Goal: Information Seeking & Learning: Learn about a topic

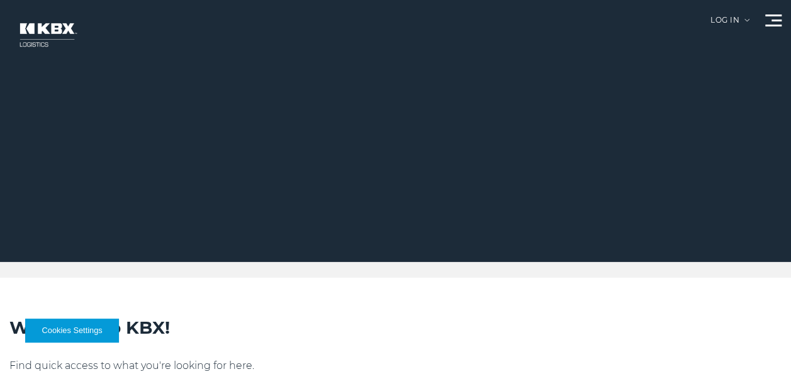
click at [769, 24] on div at bounding box center [773, 20] width 16 height 12
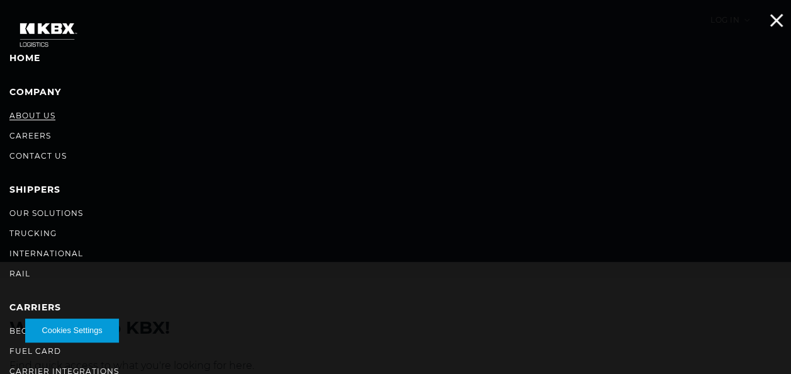
click at [30, 114] on link "About Us" at bounding box center [32, 115] width 46 height 9
click at [31, 116] on link "About Us" at bounding box center [32, 115] width 46 height 9
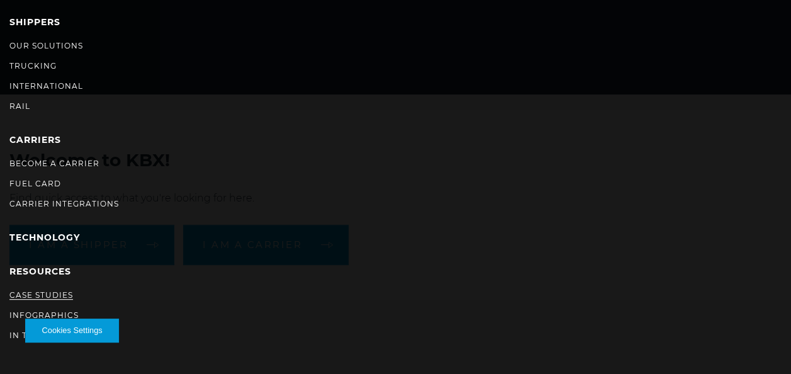
scroll to position [189, 0]
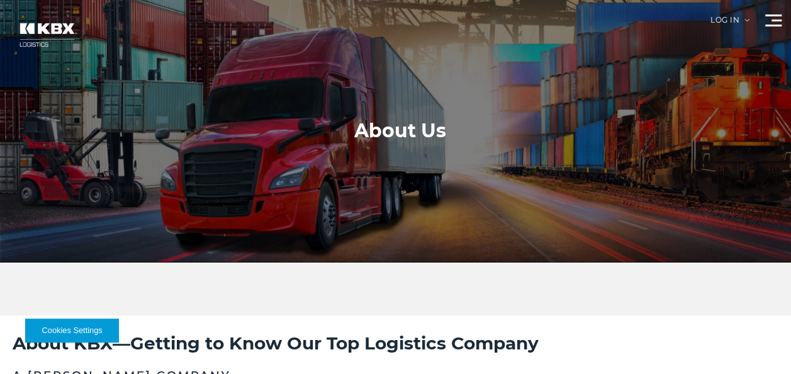
click at [769, 17] on div at bounding box center [773, 20] width 16 height 12
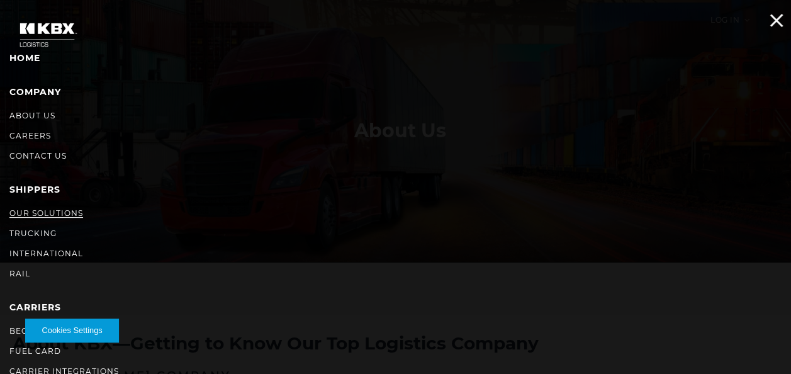
click at [45, 213] on link "Our Solutions" at bounding box center [46, 212] width 74 height 9
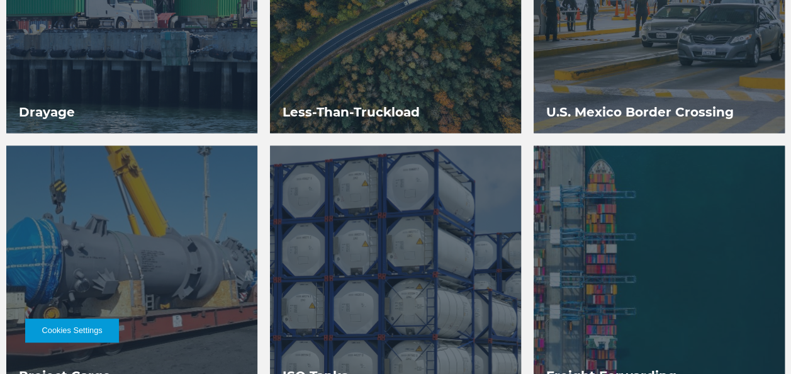
scroll to position [1384, 0]
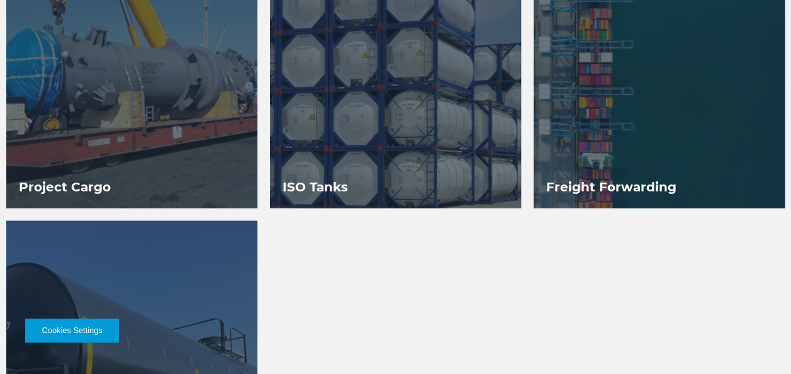
drag, startPoint x: 600, startPoint y: 179, endPoint x: 616, endPoint y: 159, distance: 25.1
click at [616, 159] on div at bounding box center [659, 82] width 251 height 251
click at [606, 188] on h3 "Freight Forwarding" at bounding box center [611, 187] width 155 height 43
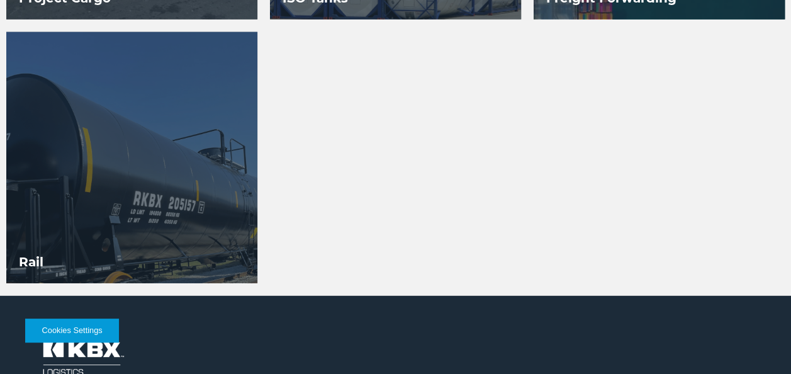
scroll to position [1259, 0]
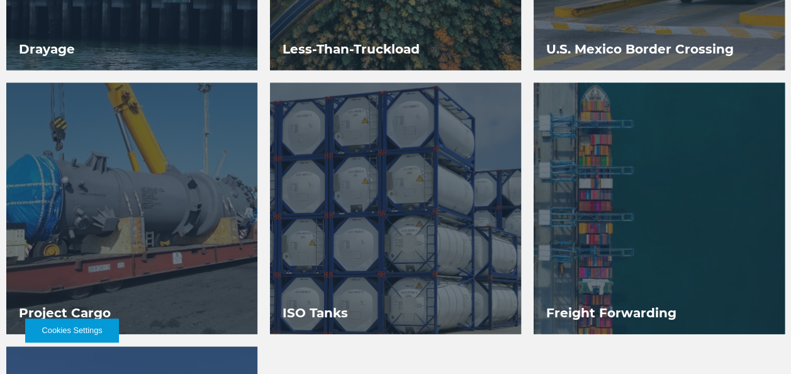
click at [608, 236] on div at bounding box center [659, 208] width 251 height 251
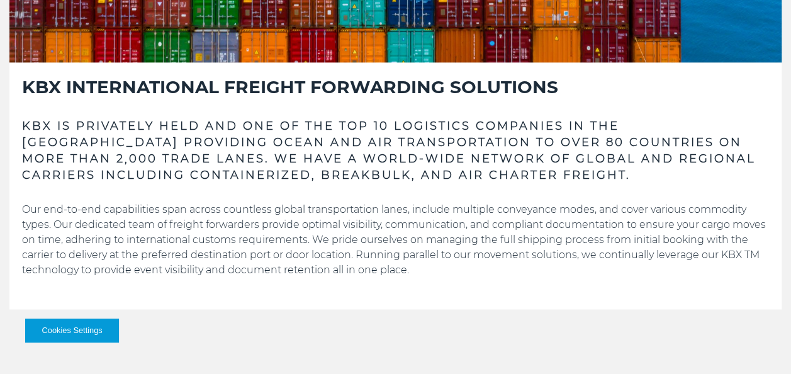
scroll to position [755, 0]
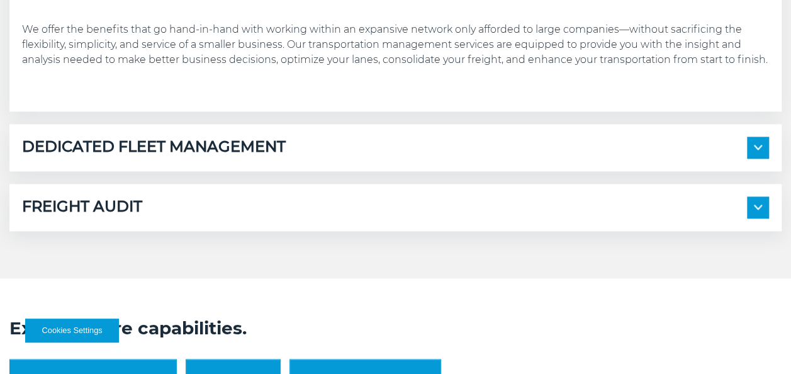
scroll to position [755, 0]
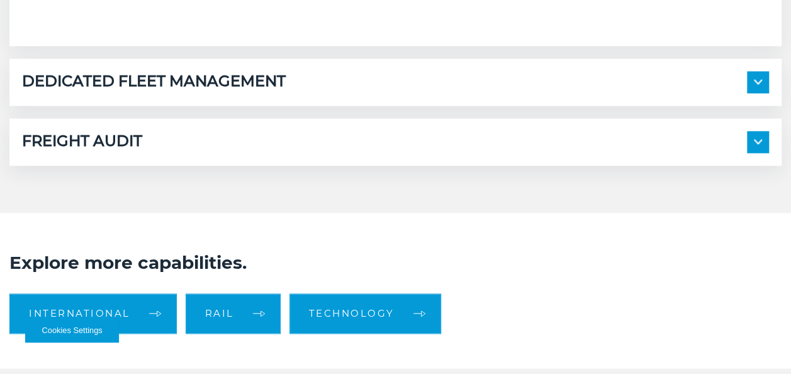
click at [247, 89] on h5 "DEDICATED FLEET MANAGEMENT" at bounding box center [154, 82] width 264 height 22
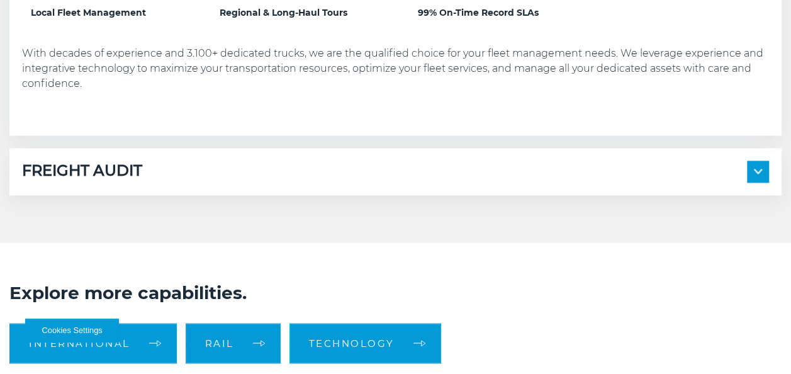
scroll to position [1007, 0]
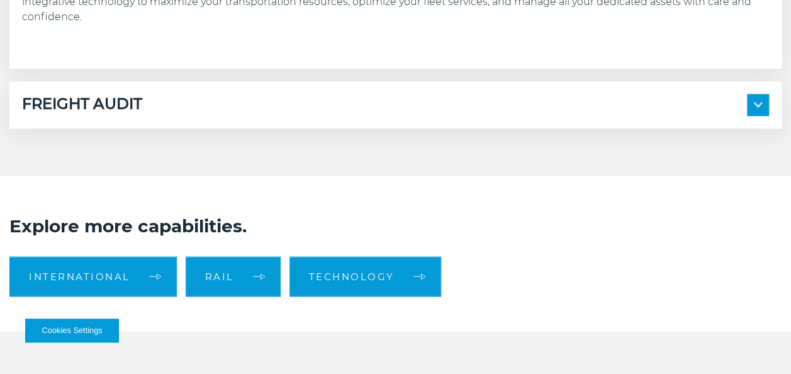
click at [198, 107] on div "FREIGHT AUDIT" at bounding box center [395, 105] width 747 height 22
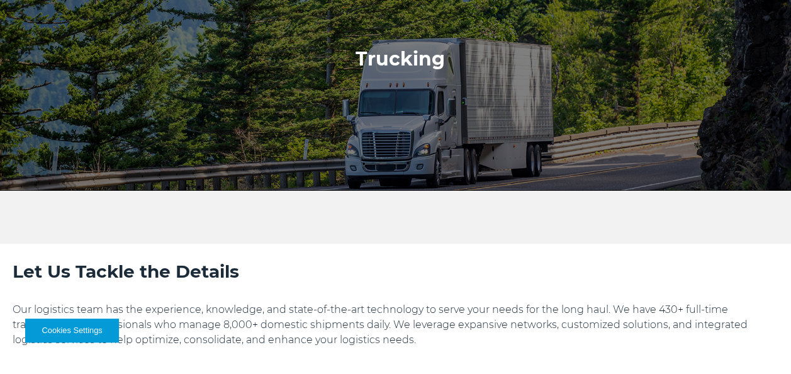
scroll to position [0, 0]
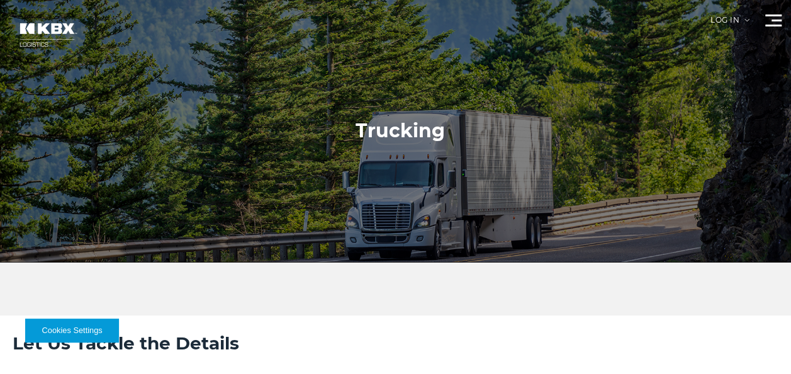
click at [766, 17] on div at bounding box center [773, 20] width 16 height 12
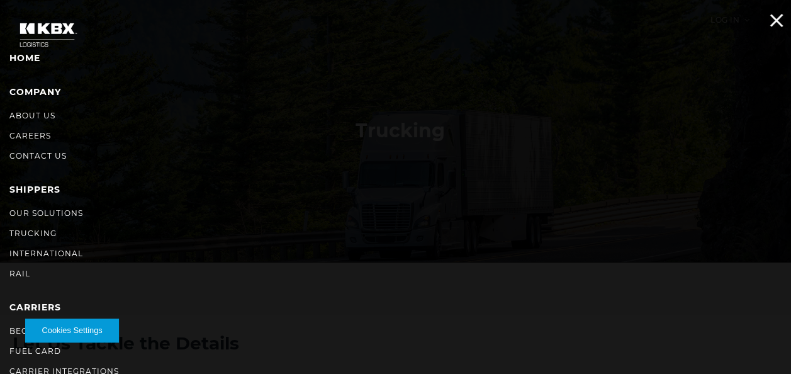
click at [771, 20] on div at bounding box center [773, 20] width 16 height 12
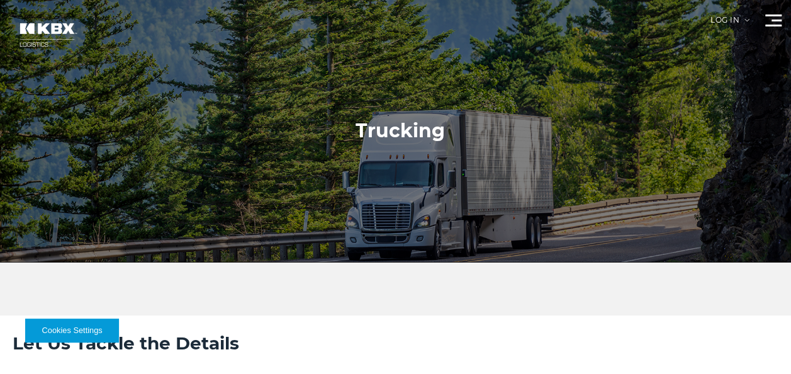
click at [758, 18] on div at bounding box center [400, 131] width 800 height 262
click at [766, 19] on div at bounding box center [773, 20] width 16 height 12
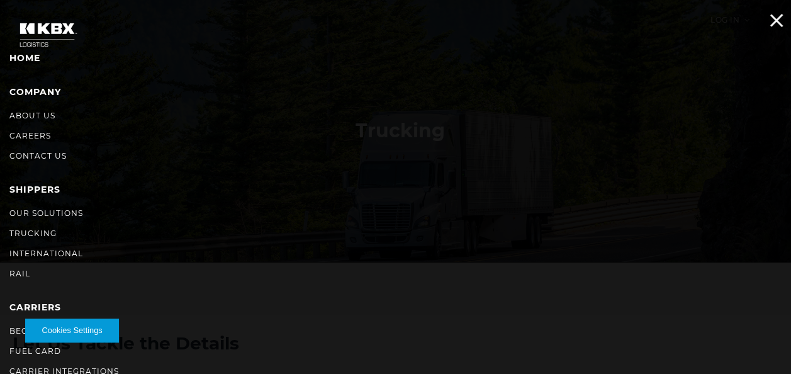
click at [765, 18] on div at bounding box center [773, 20] width 16 height 12
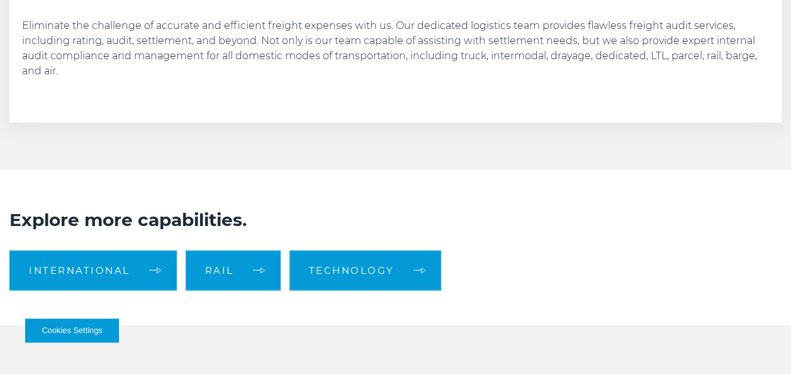
scroll to position [1196, 0]
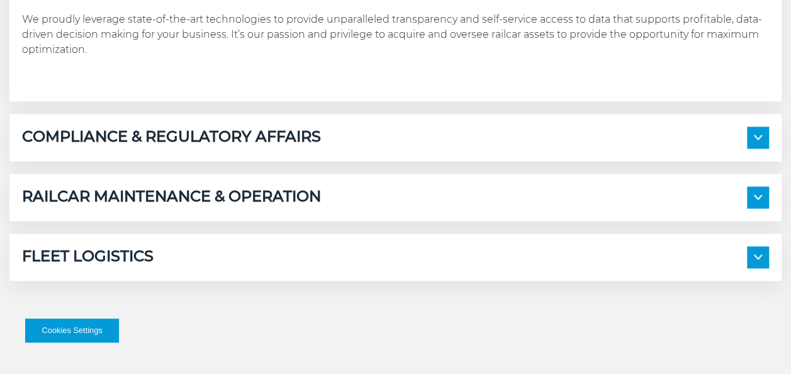
scroll to position [755, 0]
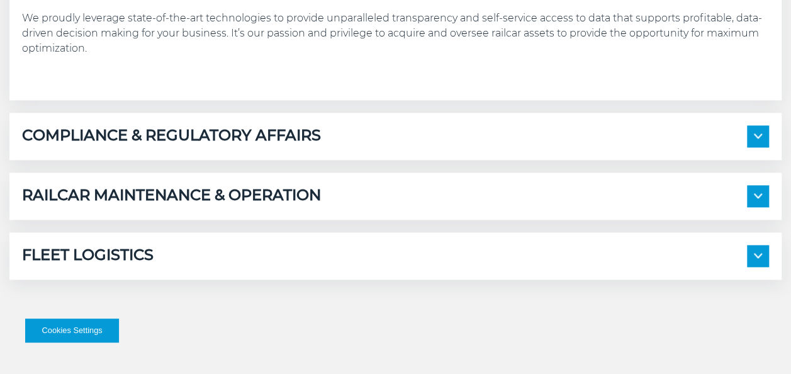
click at [301, 252] on div "FLEET LOGISTICS" at bounding box center [395, 256] width 747 height 22
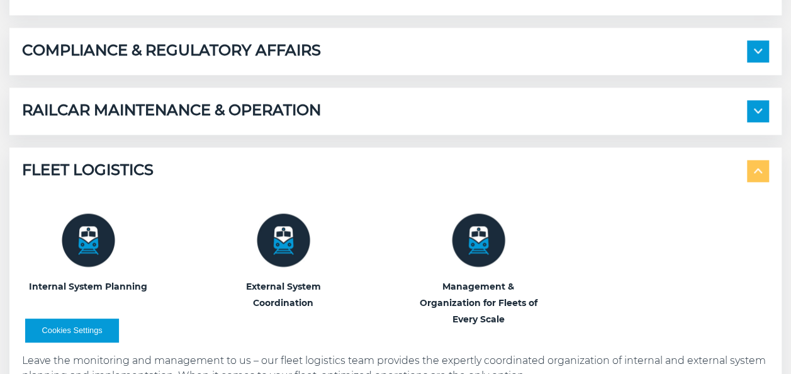
scroll to position [818, 0]
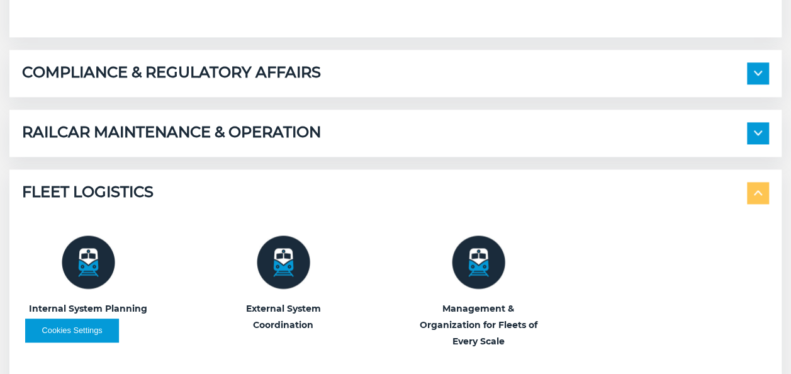
click at [288, 138] on h5 "RAILCAR MAINTENANCE & OPERATION" at bounding box center [171, 133] width 299 height 22
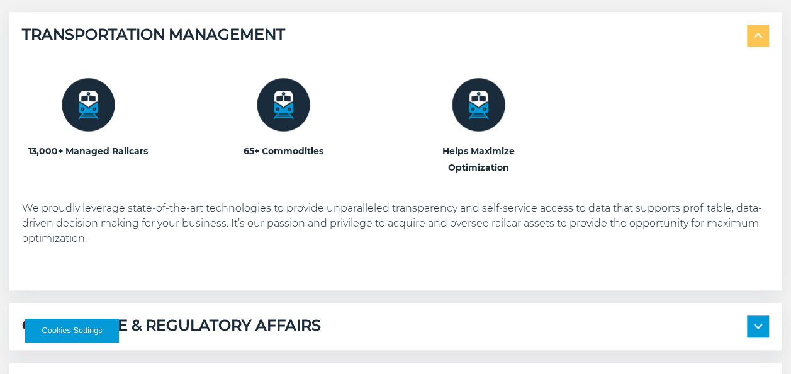
scroll to position [503, 0]
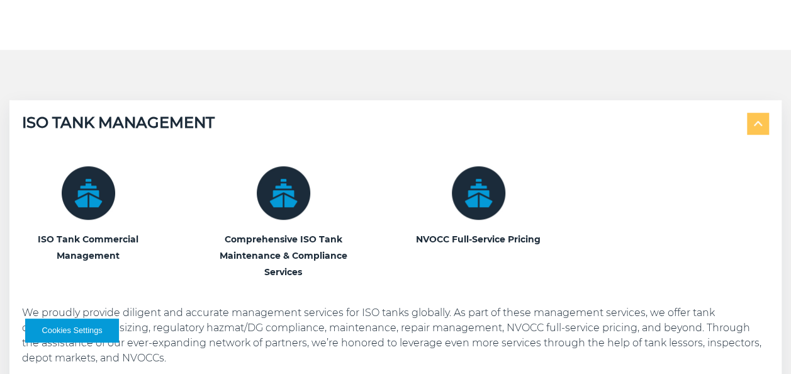
scroll to position [126, 0]
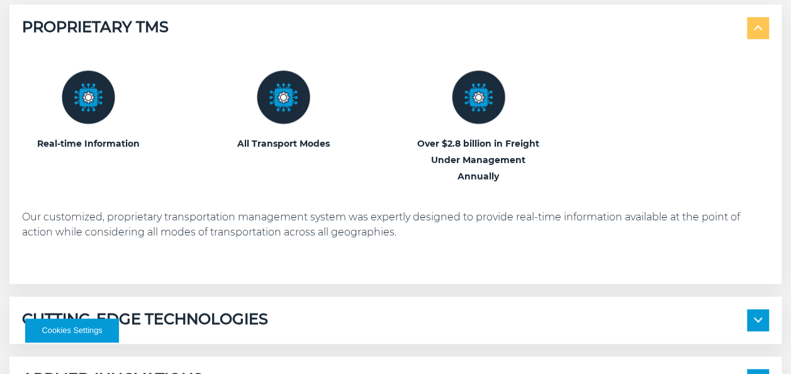
scroll to position [629, 0]
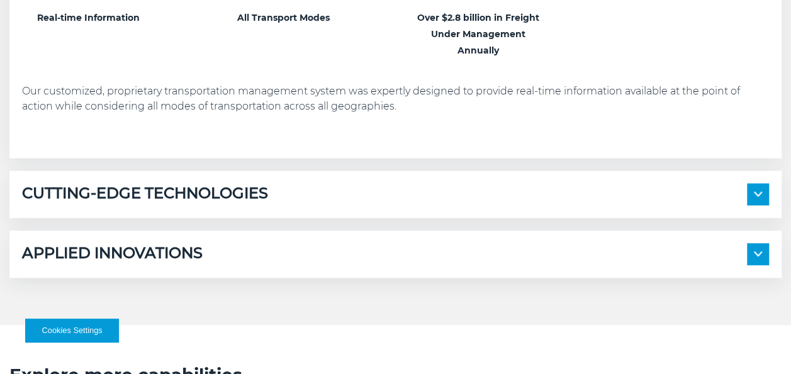
click at [230, 188] on h5 "CUTTING-EDGE TECHNOLOGIES" at bounding box center [145, 194] width 246 height 22
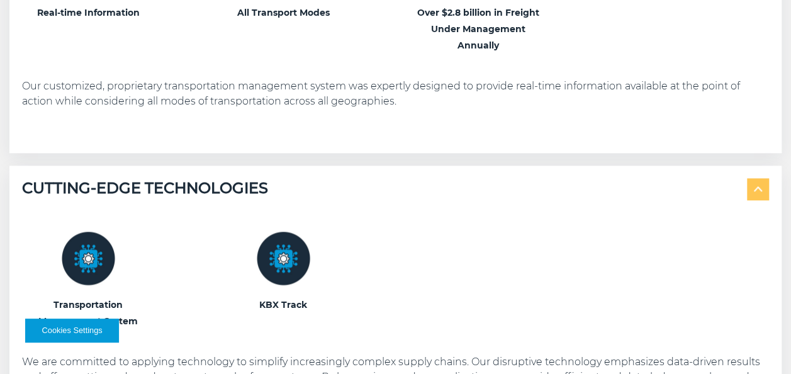
scroll to position [692, 0]
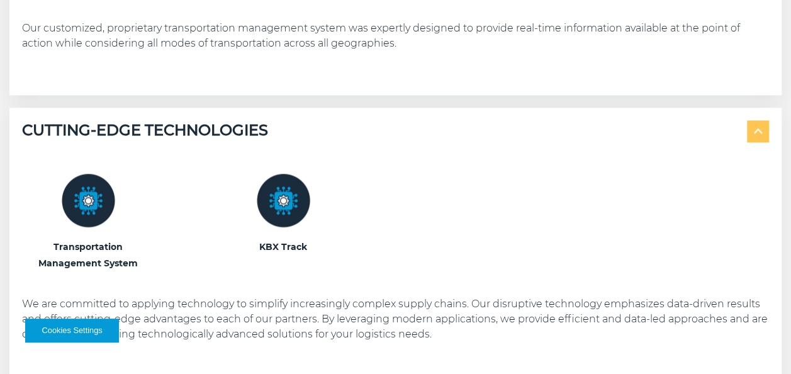
click at [104, 249] on h3 "Transportation Management System" at bounding box center [88, 254] width 132 height 33
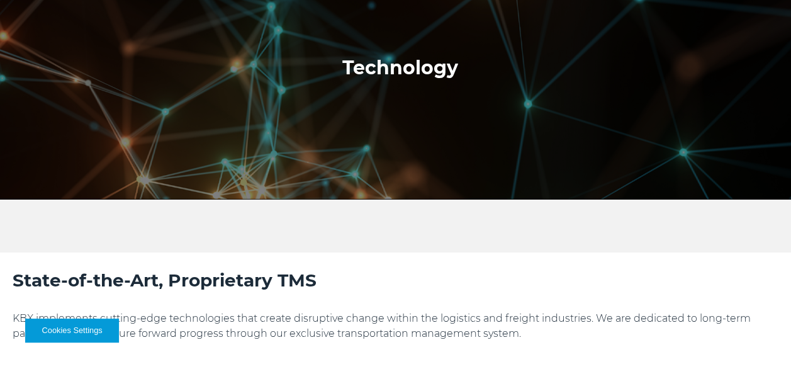
scroll to position [126, 0]
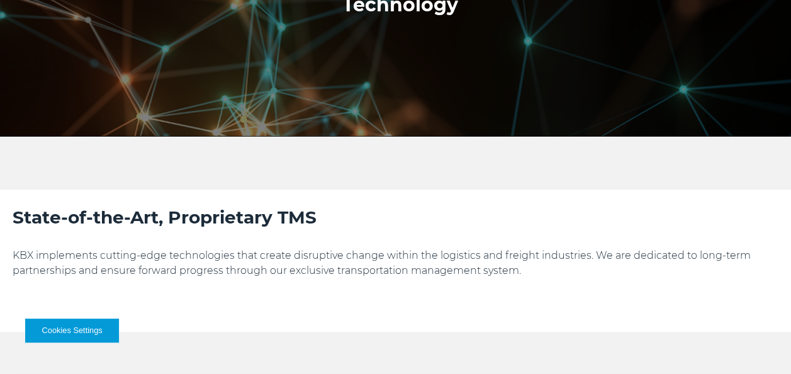
click at [316, 240] on div "State-of-the-Art, Proprietary TMS KBX implements cutting-edge technologies that…" at bounding box center [396, 268] width 766 height 126
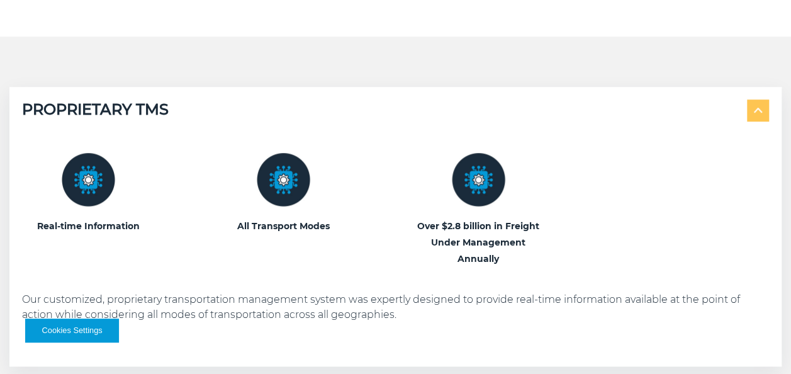
scroll to position [503, 0]
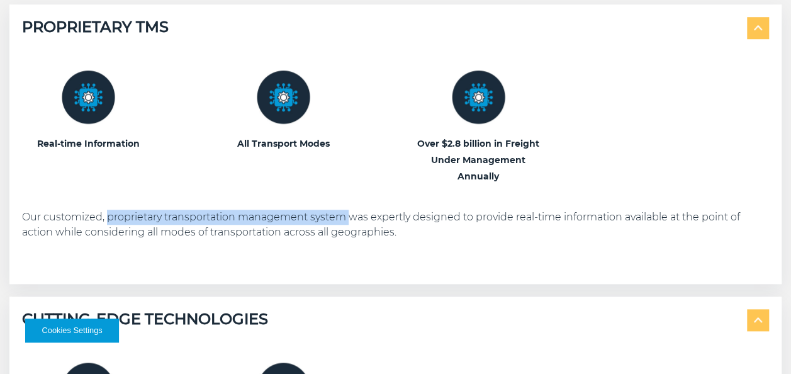
drag, startPoint x: 108, startPoint y: 216, endPoint x: 350, endPoint y: 218, distance: 242.3
click at [350, 218] on p "Our customized, proprietary transportation management system was expertly desig…" at bounding box center [395, 225] width 747 height 30
copy p "proprietary transportation management system"
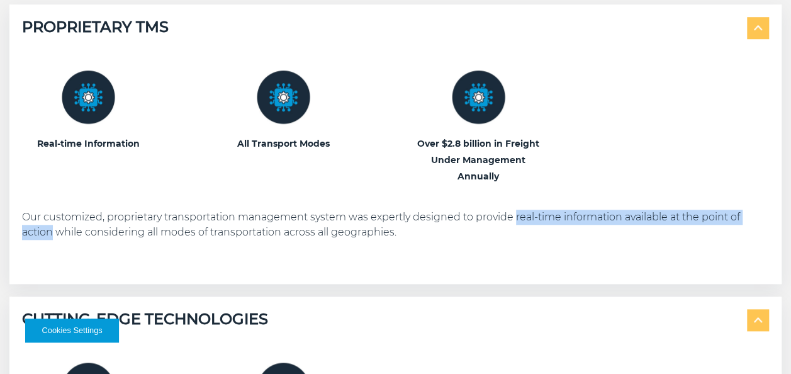
drag, startPoint x: 515, startPoint y: 217, endPoint x: 54, endPoint y: 242, distance: 461.3
click at [54, 242] on div "Real-time Information All Transport Modes" at bounding box center [395, 155] width 747 height 232
copy p "real-time information available at the point of action"
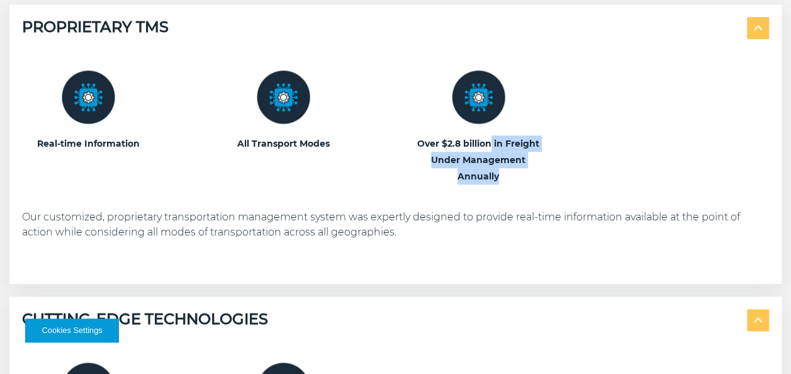
drag, startPoint x: 493, startPoint y: 142, endPoint x: 508, endPoint y: 178, distance: 39.2
click at [508, 178] on h3 "Over $2.8 billion in Freight Under Management Annually" at bounding box center [478, 159] width 132 height 49
copy h3 "in Freight Under Management Annually"
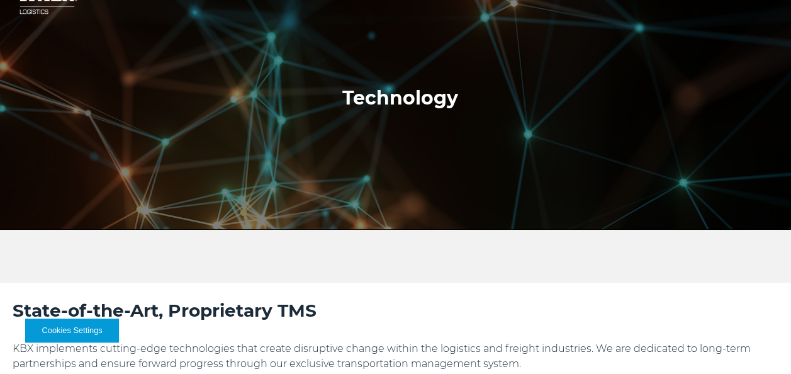
scroll to position [0, 0]
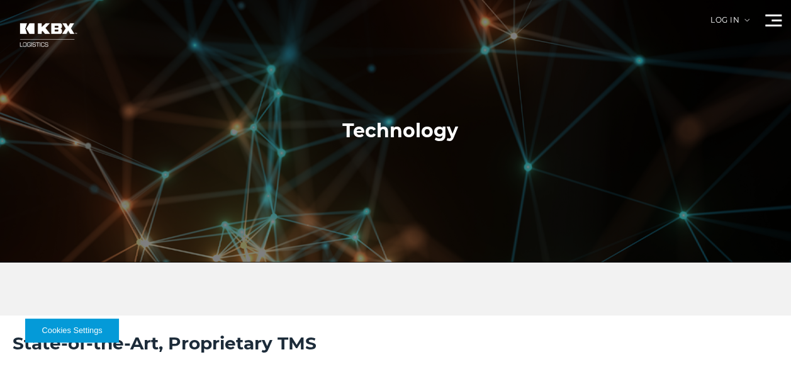
click at [764, 23] on div at bounding box center [400, 131] width 800 height 262
click at [768, 23] on div at bounding box center [773, 20] width 16 height 12
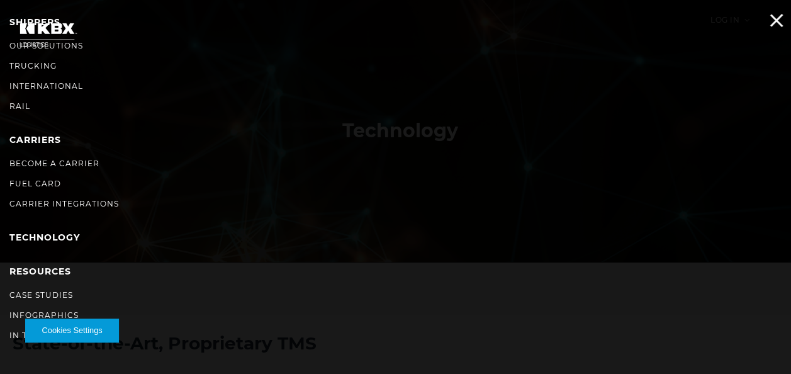
scroll to position [63, 0]
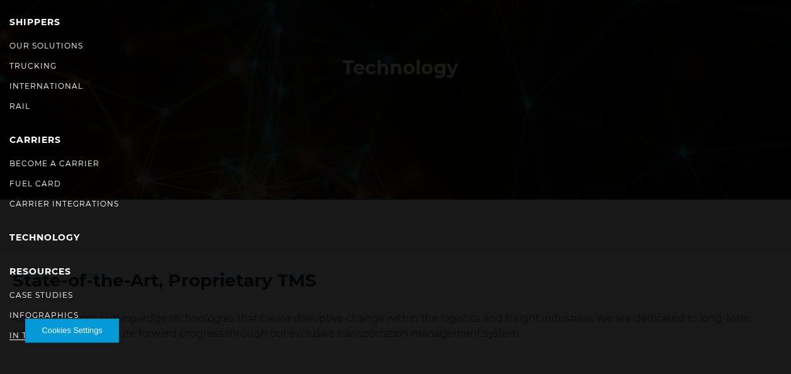
click at [23, 331] on link "In The News" at bounding box center [38, 334] width 59 height 9
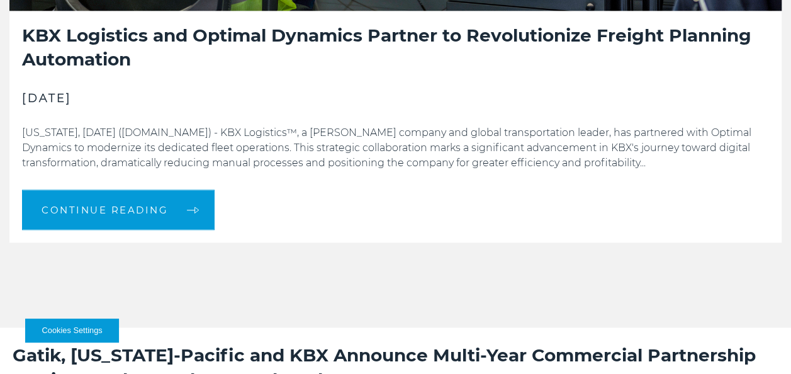
scroll to position [881, 0]
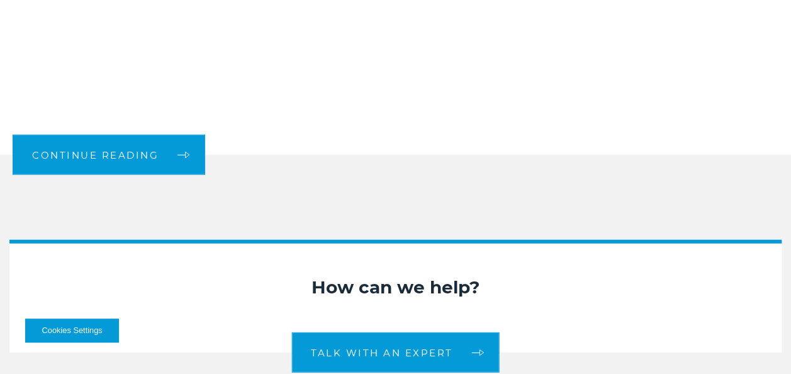
scroll to position [1321, 0]
